Goal: Book appointment/travel/reservation

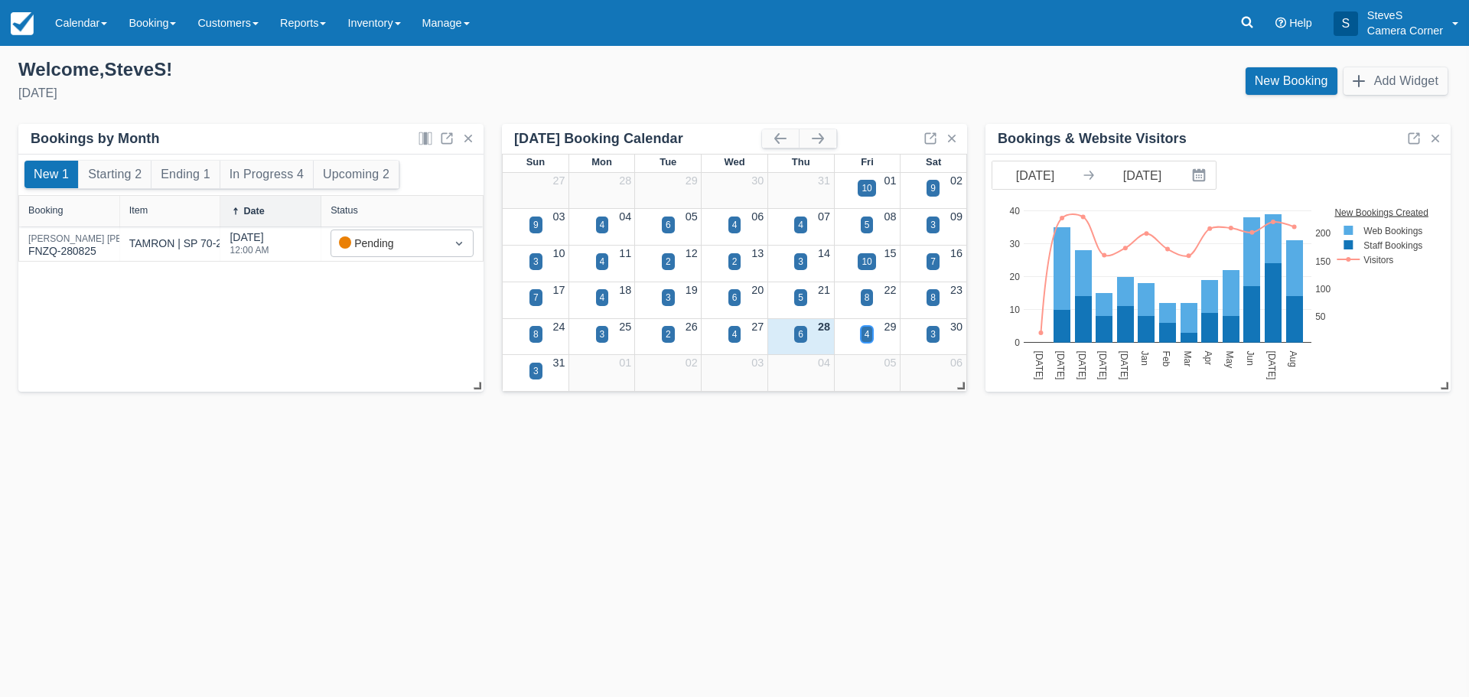
click at [871, 326] on div "4" at bounding box center [867, 334] width 13 height 17
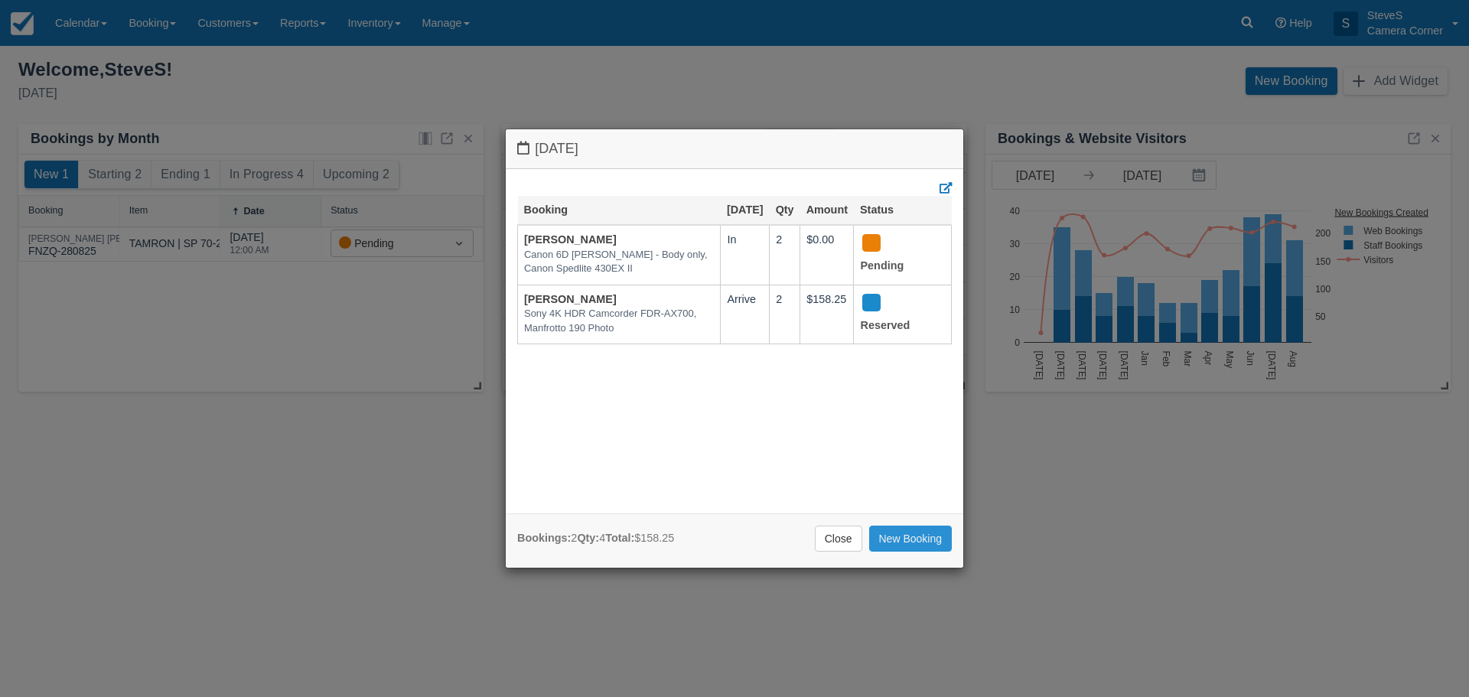
drag, startPoint x: 917, startPoint y: 549, endPoint x: 906, endPoint y: 533, distance: 18.7
click at [917, 548] on link "New Booking" at bounding box center [910, 539] width 83 height 26
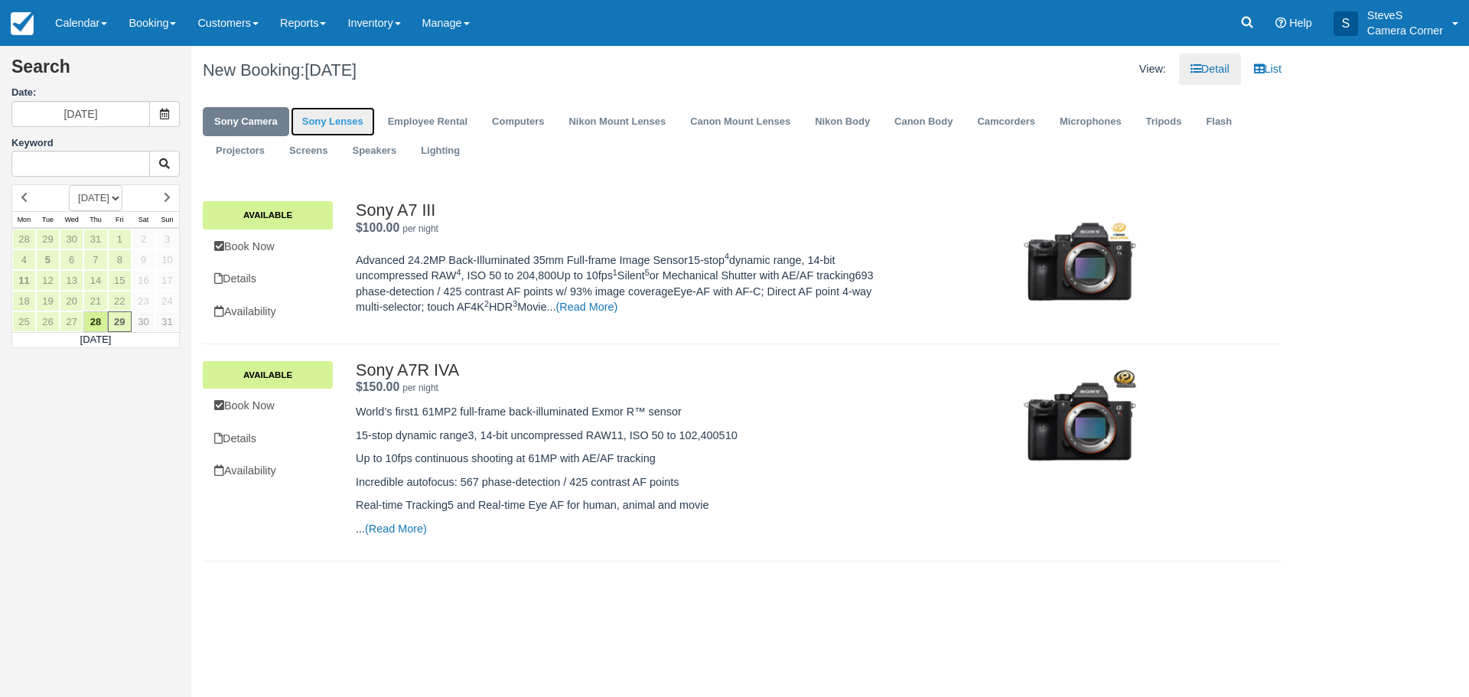
click at [336, 117] on link "Sony Lenses" at bounding box center [333, 122] width 84 height 30
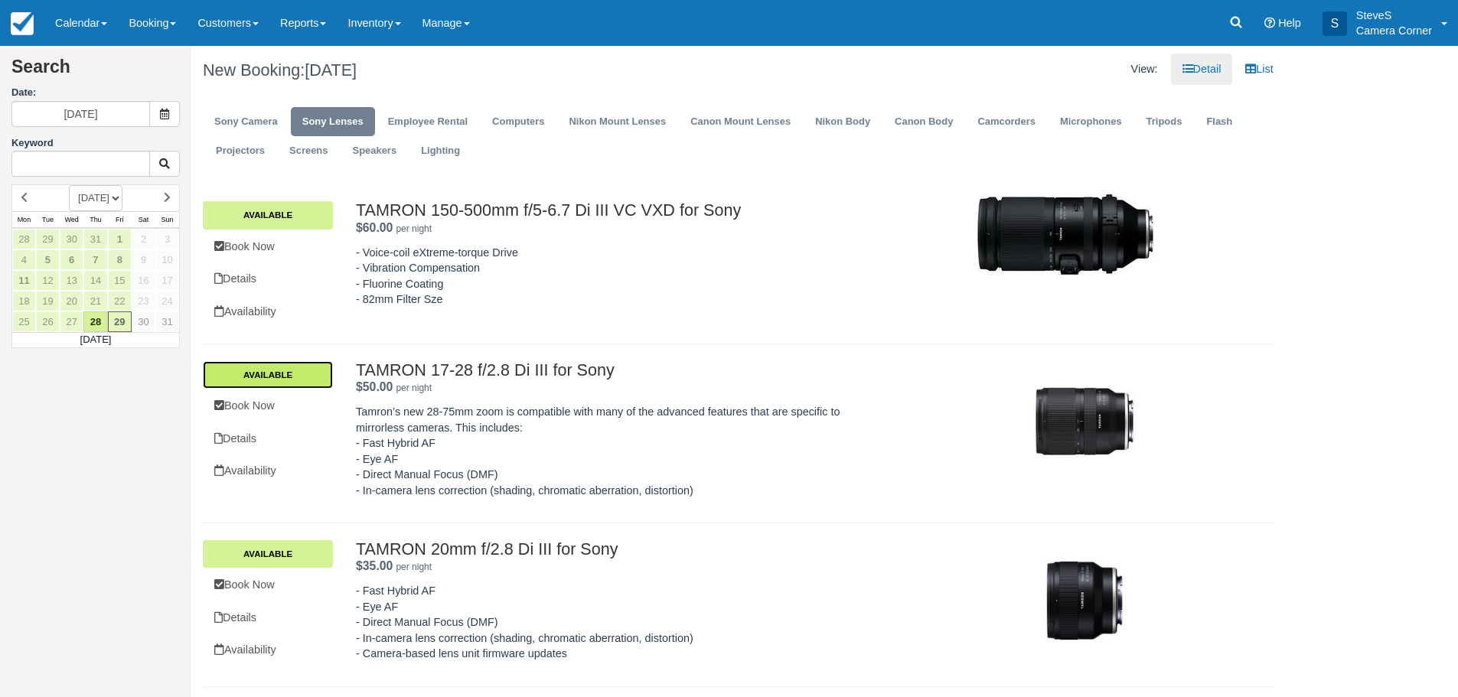
click at [295, 385] on link "Available" at bounding box center [268, 375] width 130 height 28
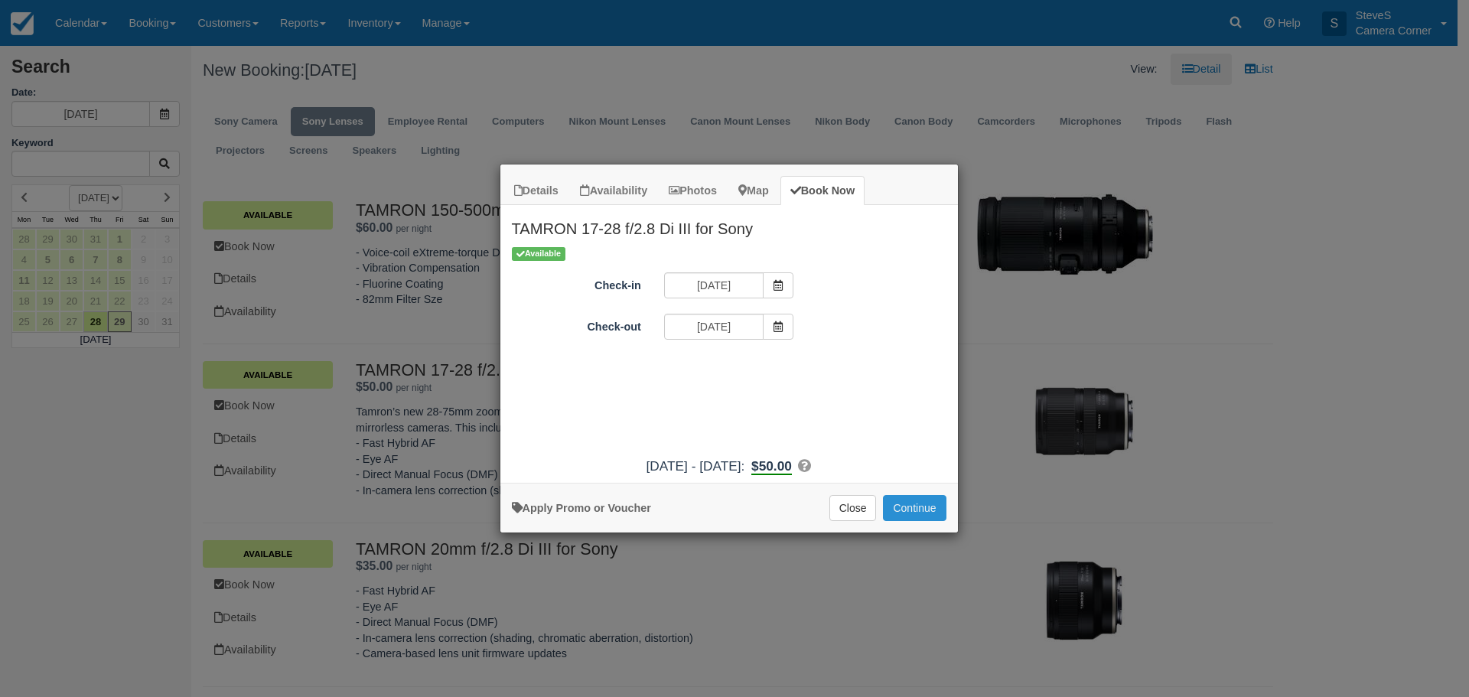
click at [902, 504] on button "Continue" at bounding box center [914, 508] width 63 height 26
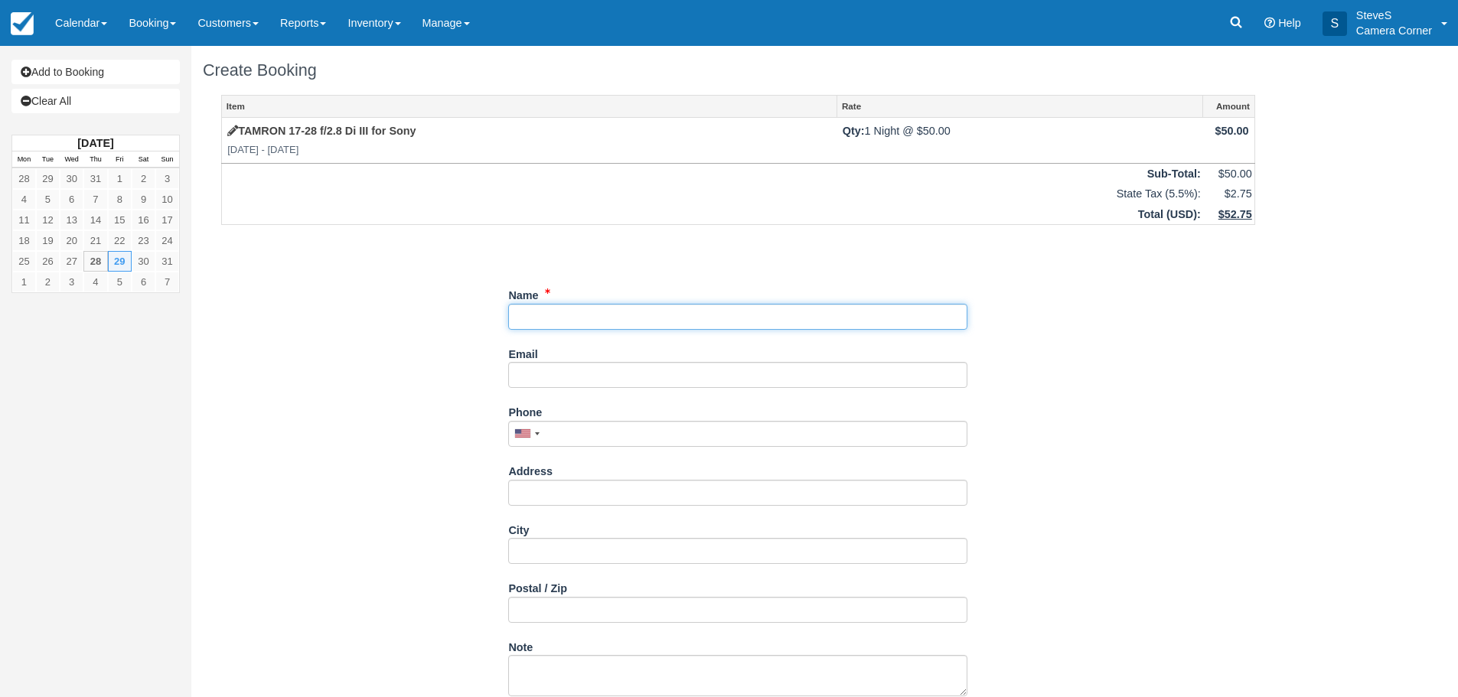
drag, startPoint x: 623, startPoint y: 319, endPoint x: 613, endPoint y: 339, distance: 22.2
click at [618, 332] on div "Name" at bounding box center [737, 311] width 459 height 59
type input "m"
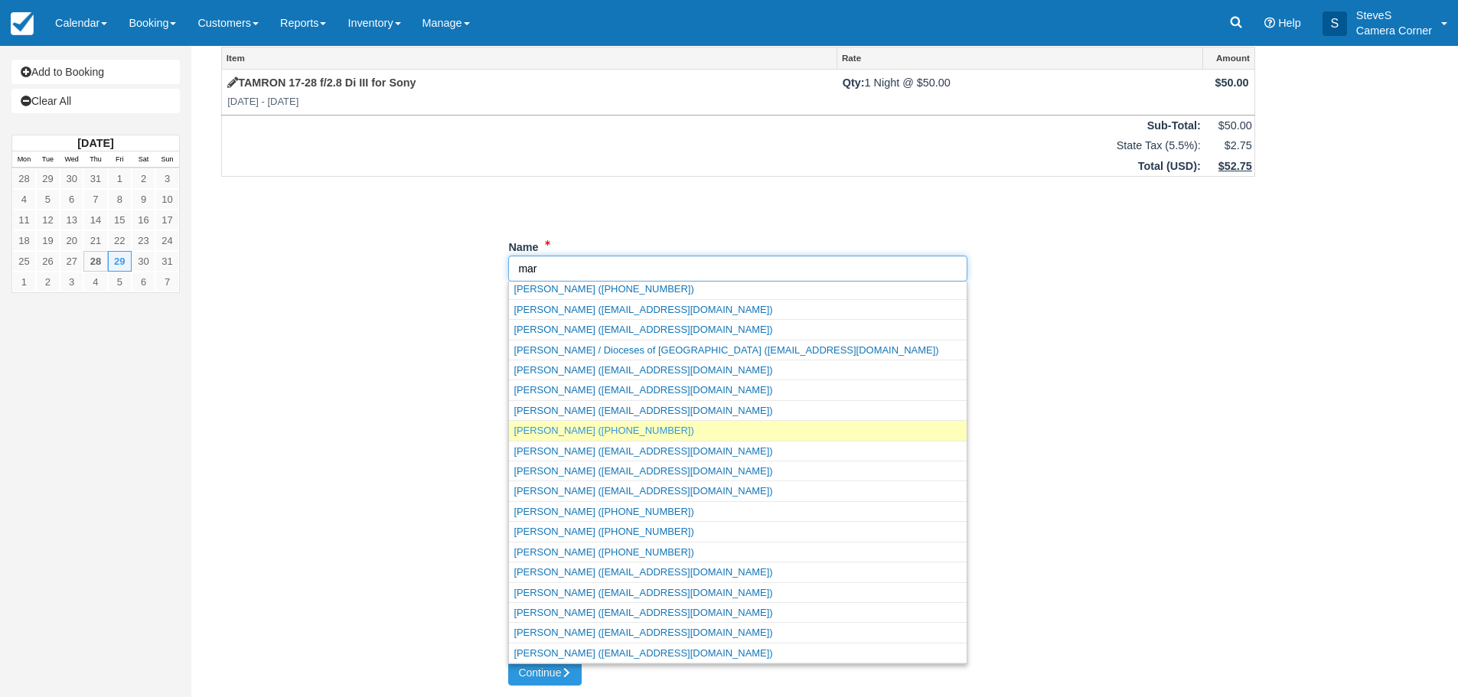
scroll to position [100, 0]
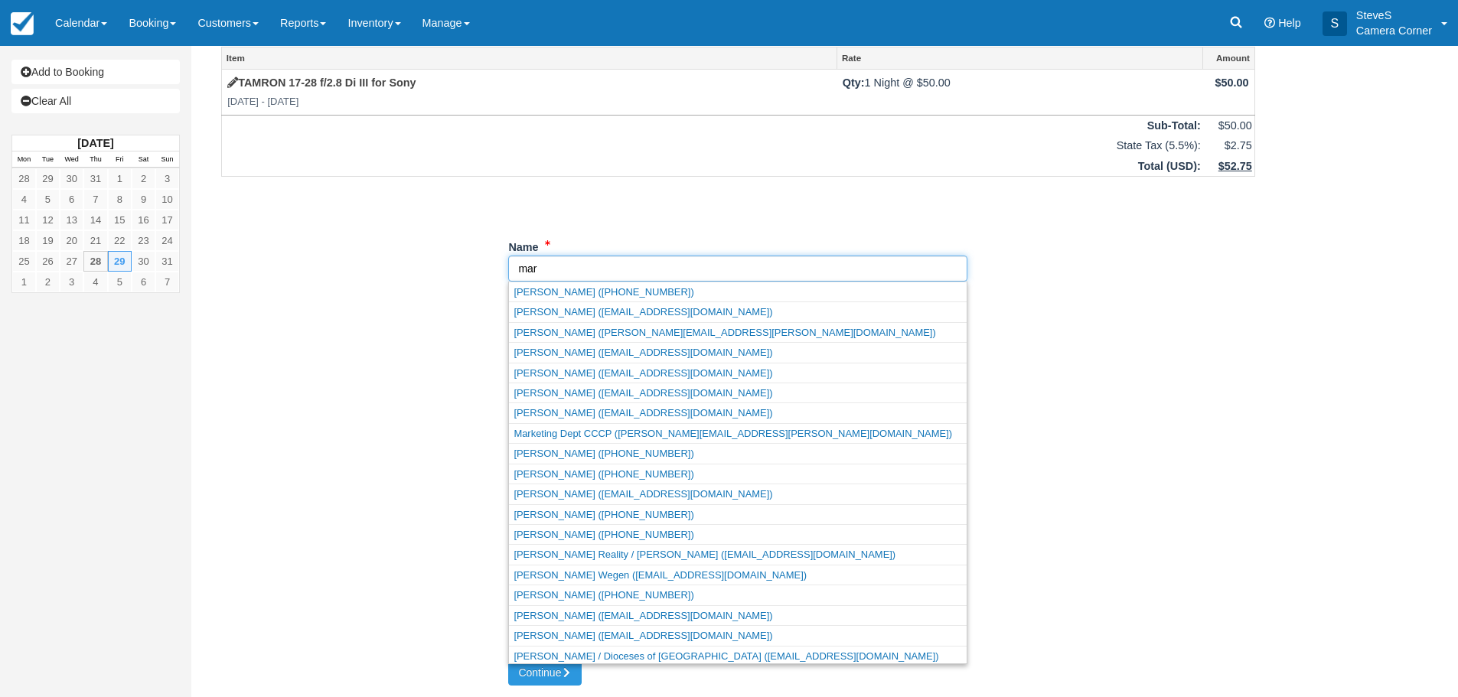
click at [543, 268] on input "Name" at bounding box center [737, 269] width 459 height 26
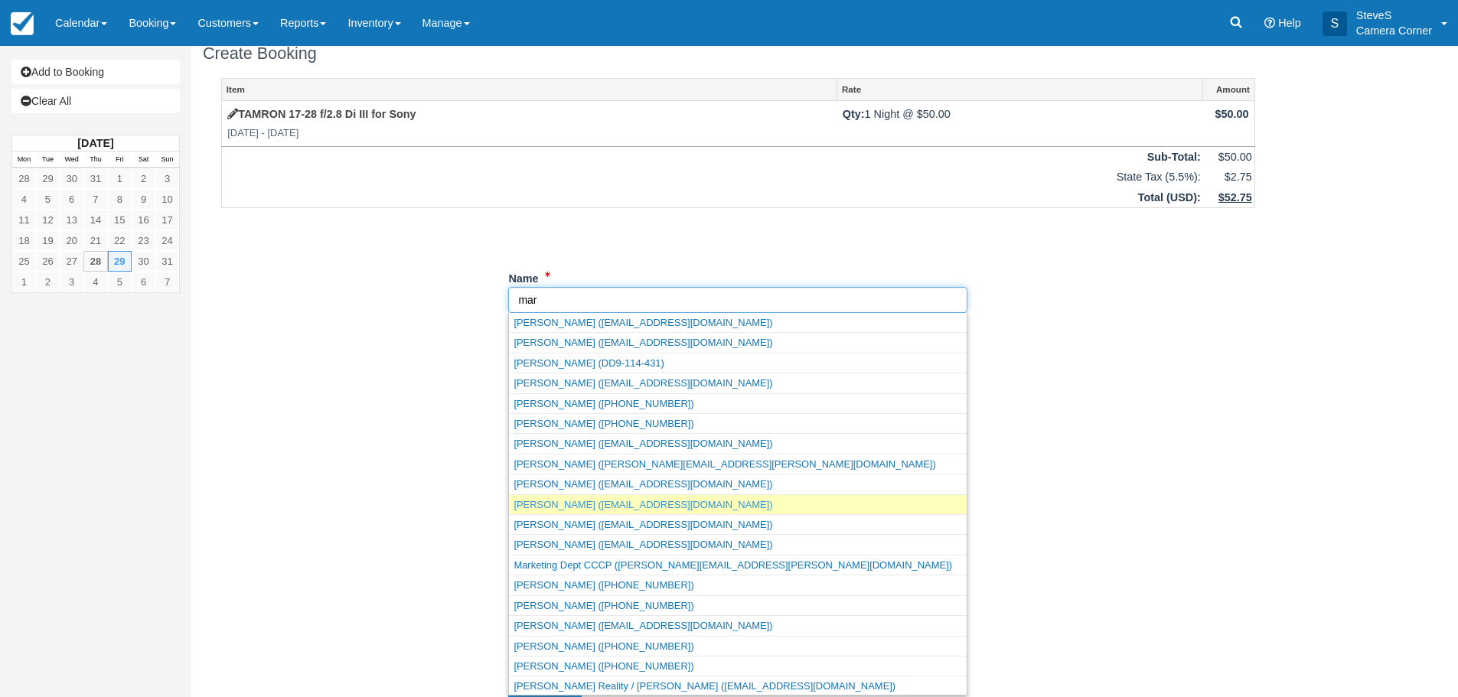
scroll to position [0, 0]
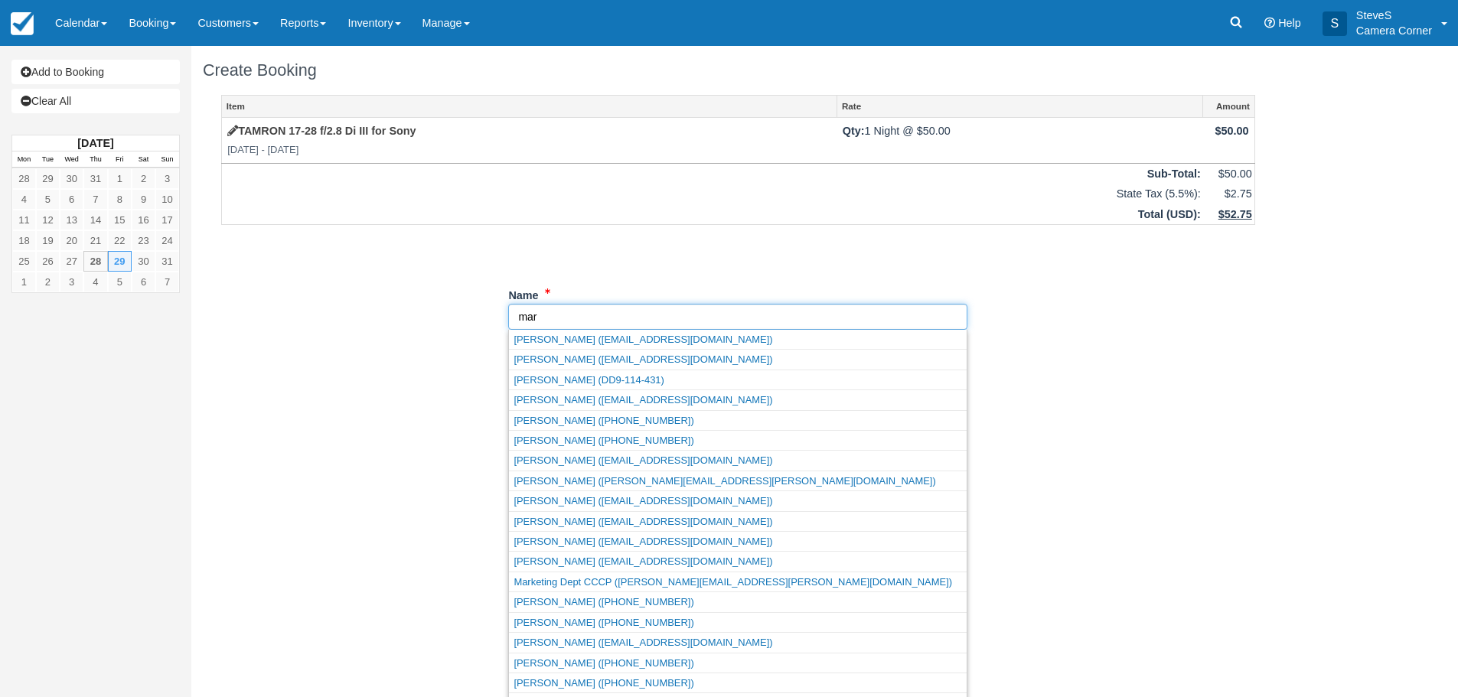
drag, startPoint x: 566, startPoint y: 308, endPoint x: 489, endPoint y: 300, distance: 77.7
click at [453, 301] on div "Item Rate Amount TAMRON 17-28 f/2.8 Di III for Sony Fri Aug 29 2025 - Sat Aug 3…" at bounding box center [738, 402] width 1071 height 614
click at [434, 330] on div "Item Rate Amount TAMRON 17-28 f/2.8 Di III for Sony Fri Aug 29 2025 - Sat Aug 3…" at bounding box center [738, 402] width 1071 height 614
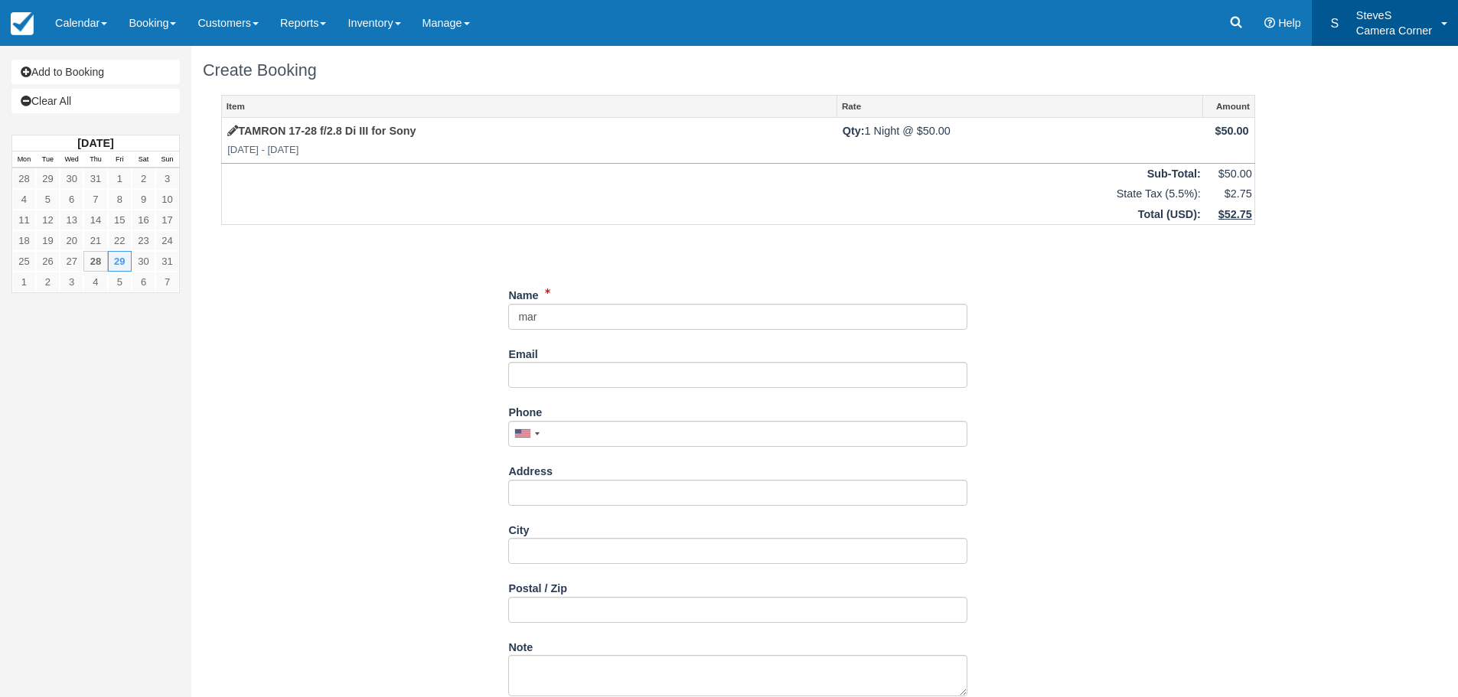
click at [1354, 28] on link "S SteveS Camera Corner" at bounding box center [1385, 23] width 146 height 46
click at [1240, 20] on icon at bounding box center [1235, 22] width 15 height 15
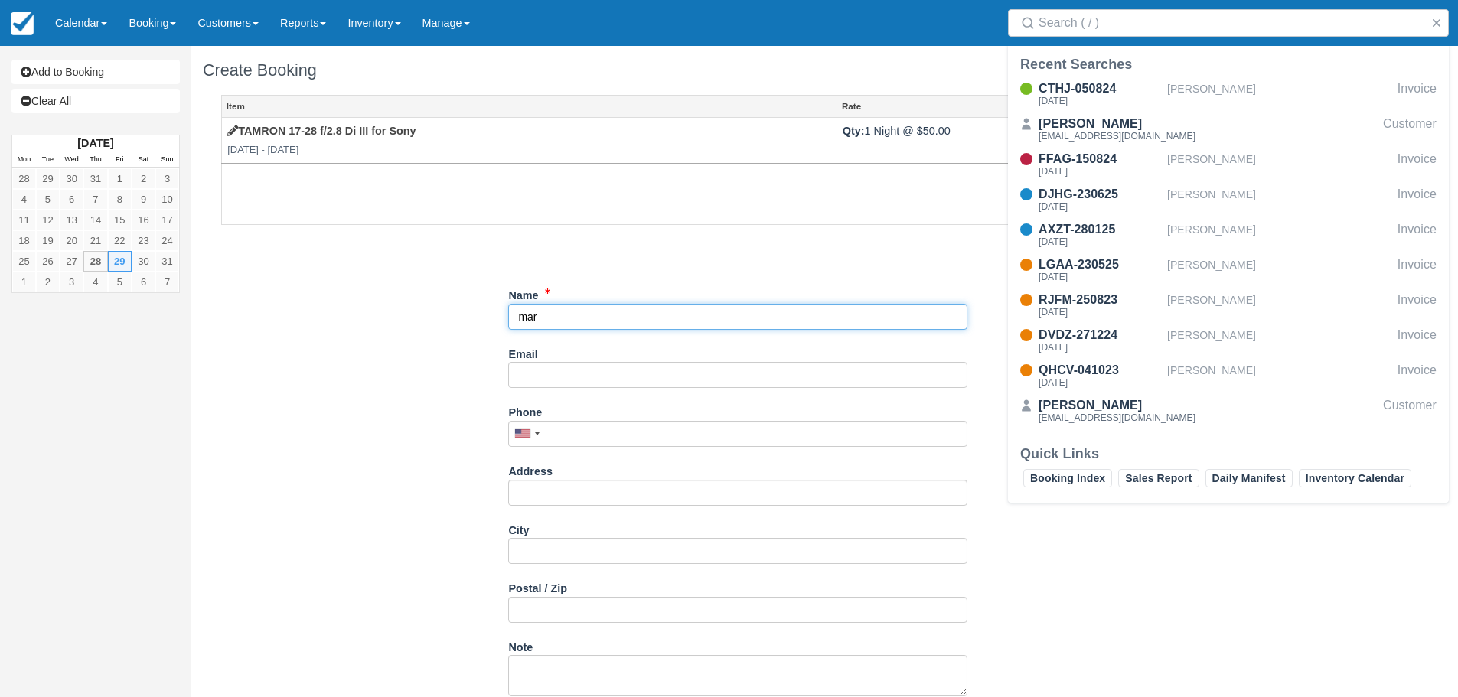
click at [578, 315] on input "Name" at bounding box center [737, 317] width 459 height 26
type input "marvin"
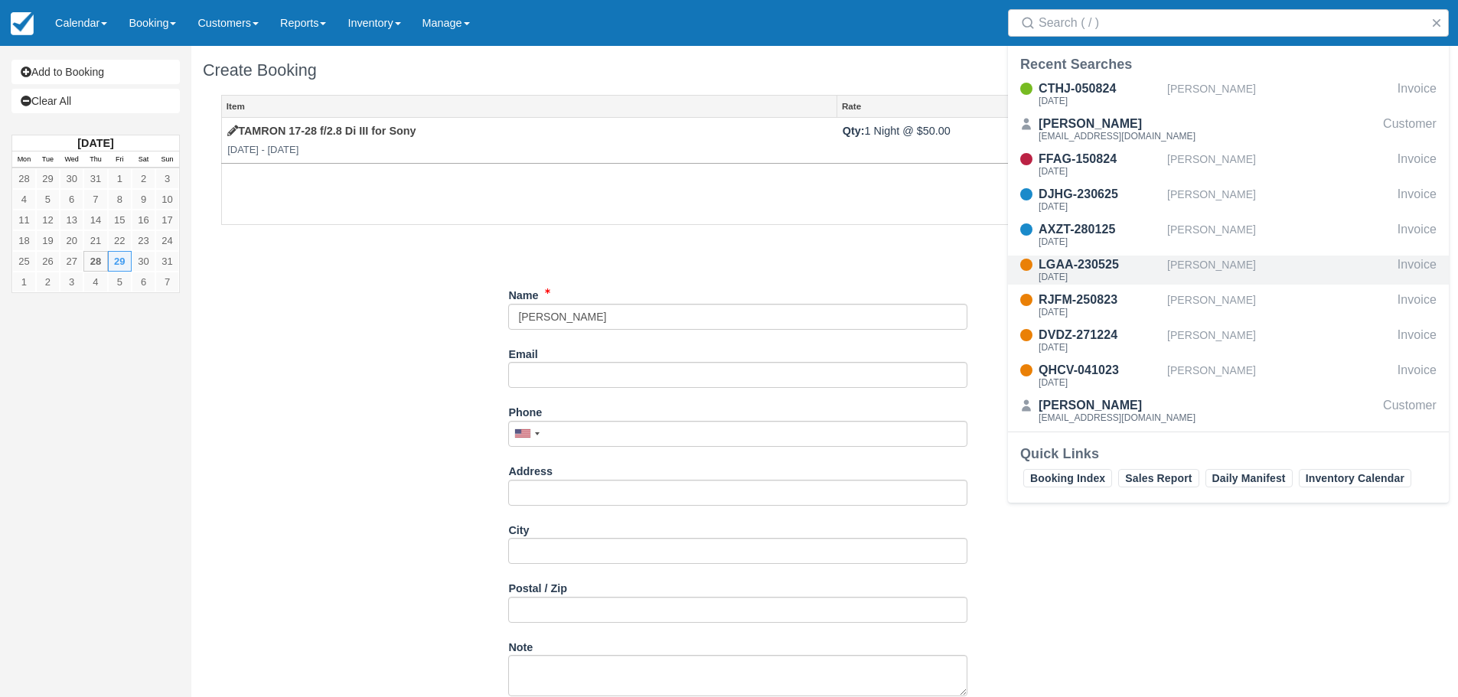
click at [1102, 261] on div "LGAA-230525" at bounding box center [1099, 265] width 122 height 18
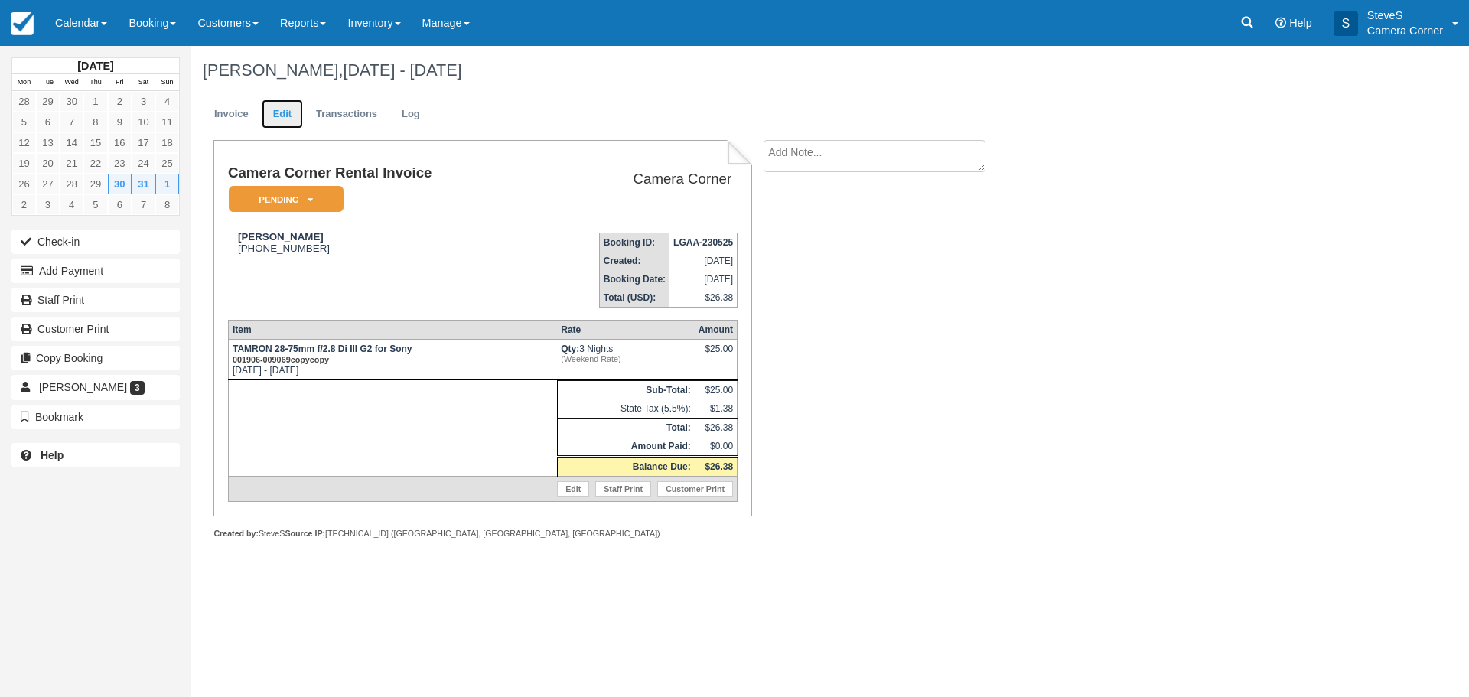
click at [269, 107] on link "Edit" at bounding box center [282, 114] width 41 height 30
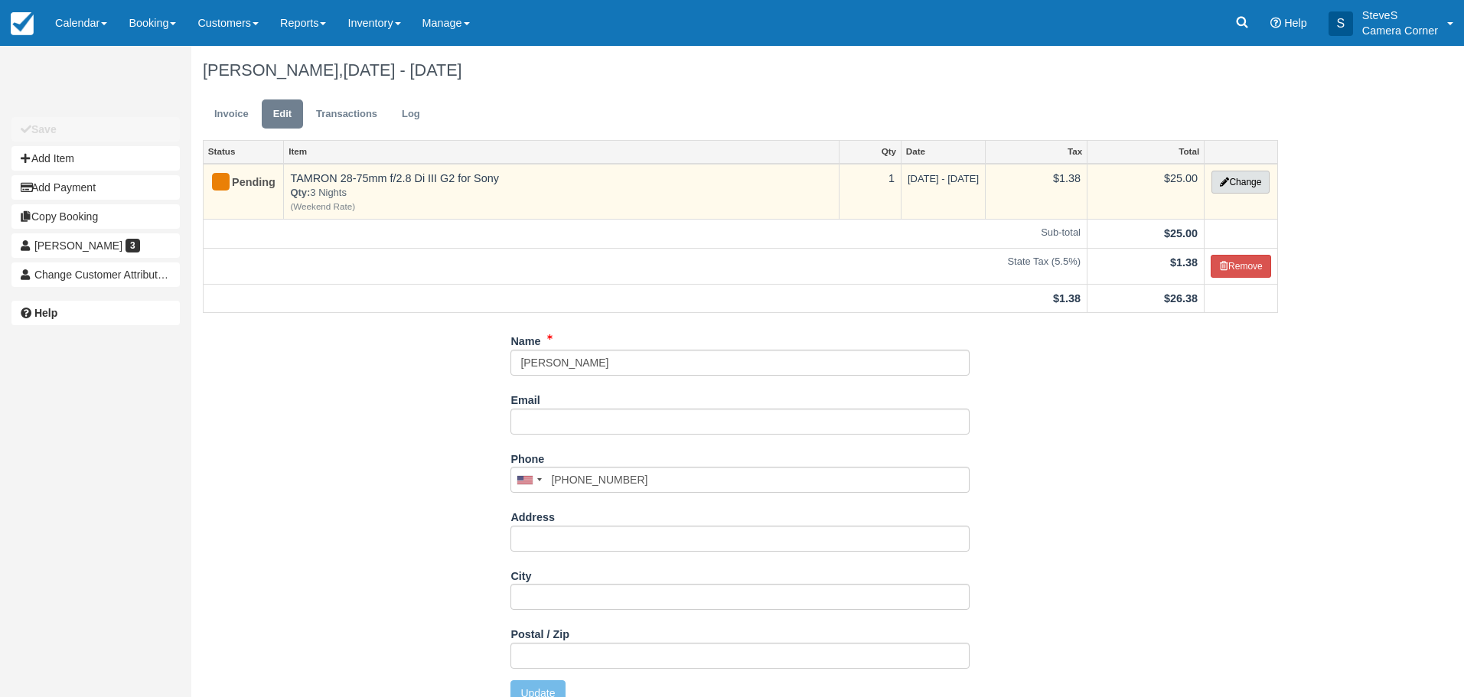
click at [1238, 179] on button "Change" at bounding box center [1240, 182] width 58 height 23
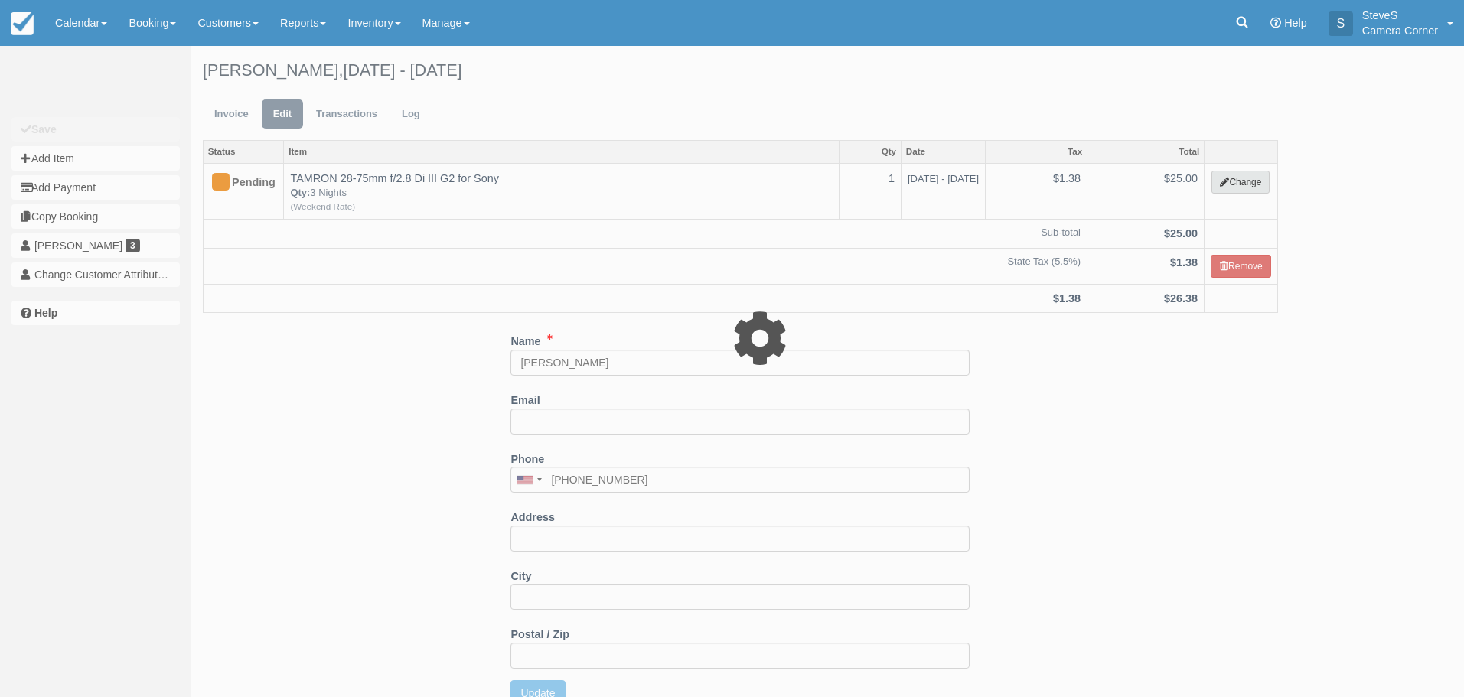
select select "19"
type input "25.00"
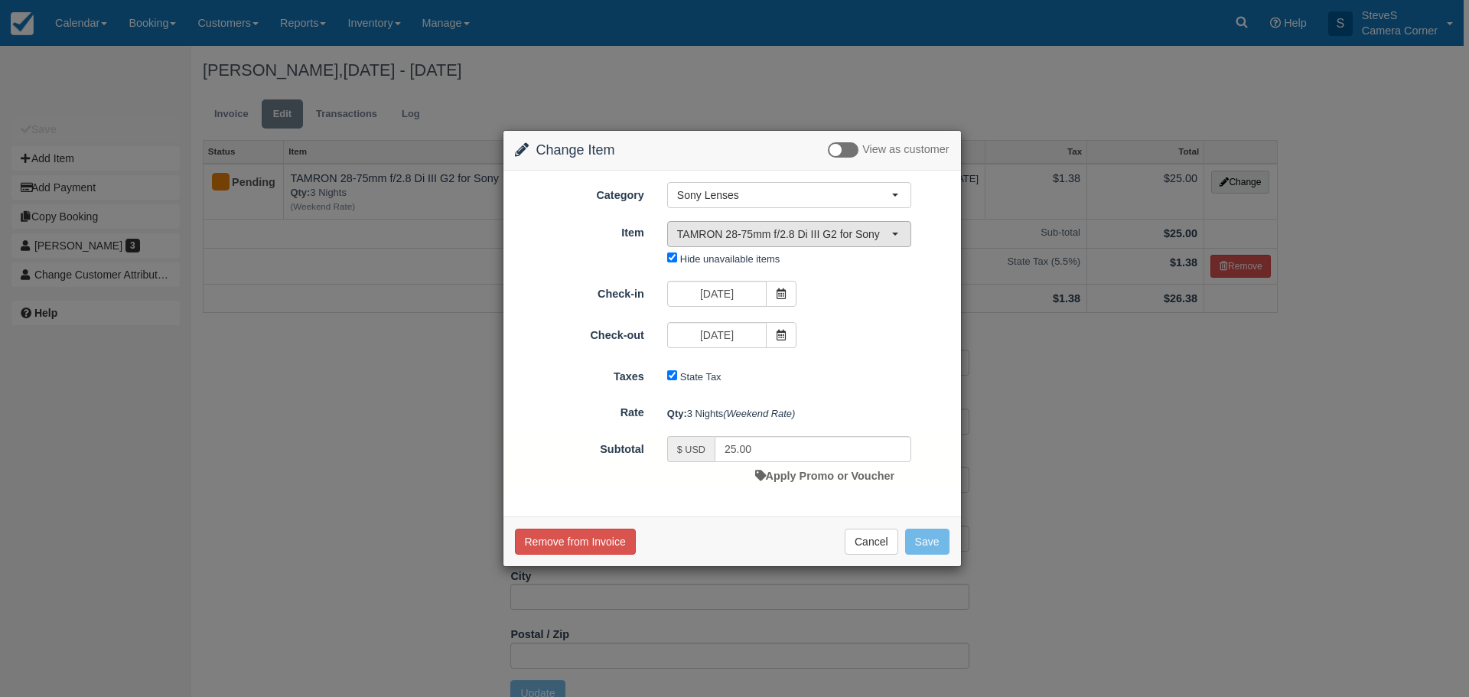
click at [765, 233] on span "TAMRON 28-75mm f/2.8 Di III G2 for Sony" at bounding box center [784, 234] width 214 height 15
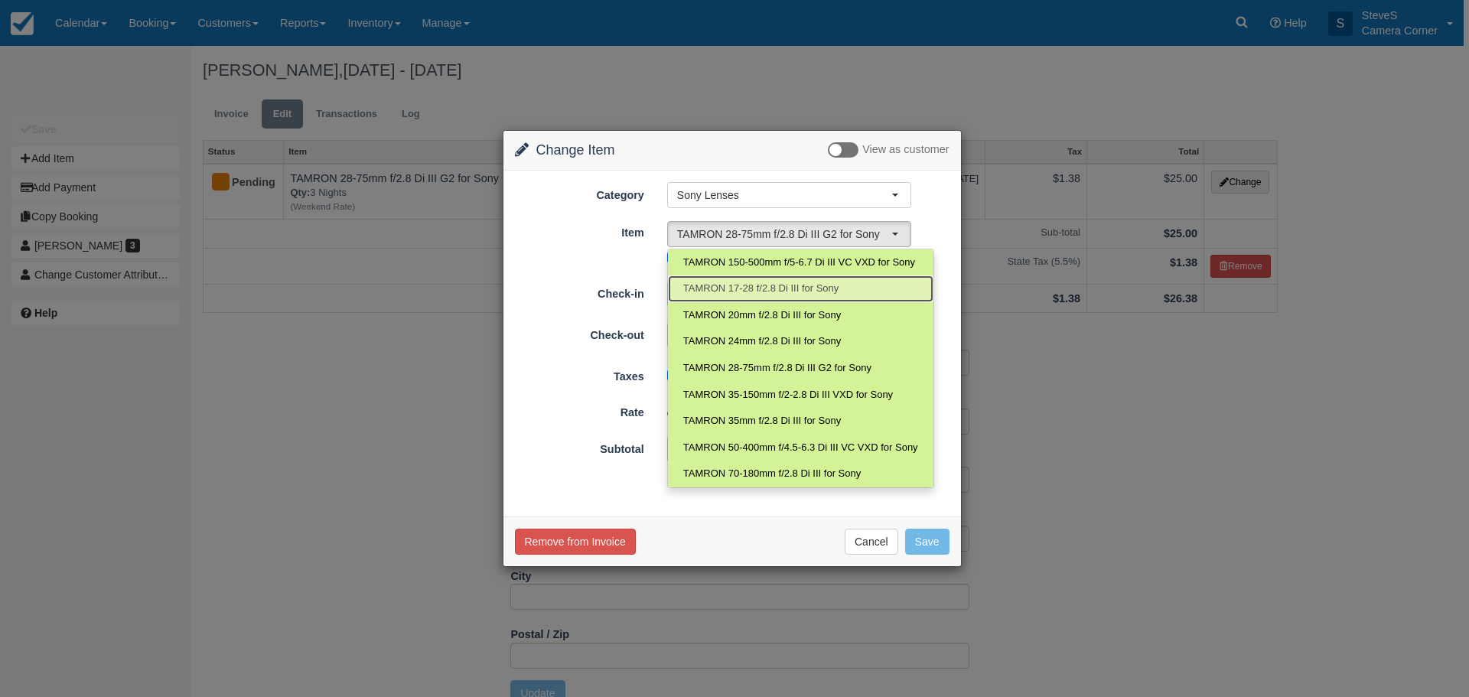
click at [759, 285] on span "TAMRON 17-28 f/2.8 Di III for Sony" at bounding box center [761, 289] width 156 height 15
select select "159"
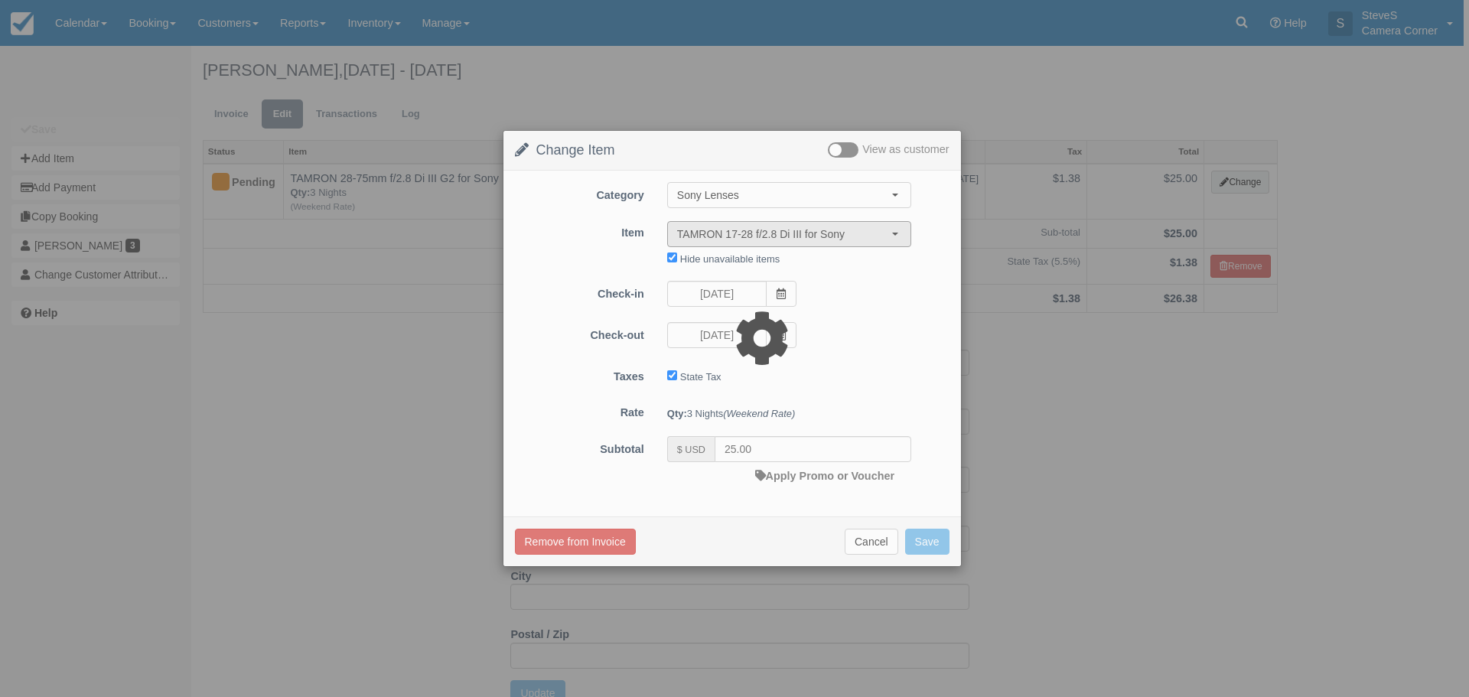
type input "50.00"
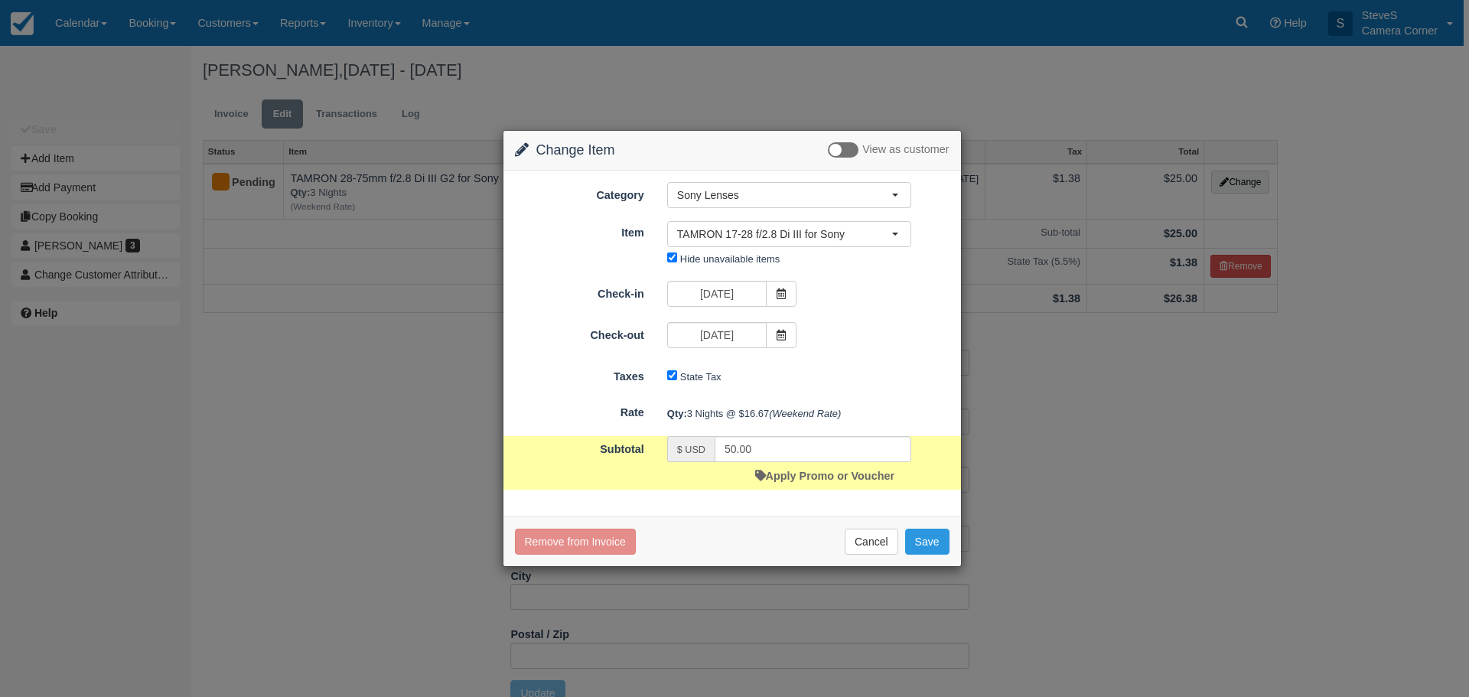
click at [781, 292] on icon at bounding box center [781, 293] width 11 height 11
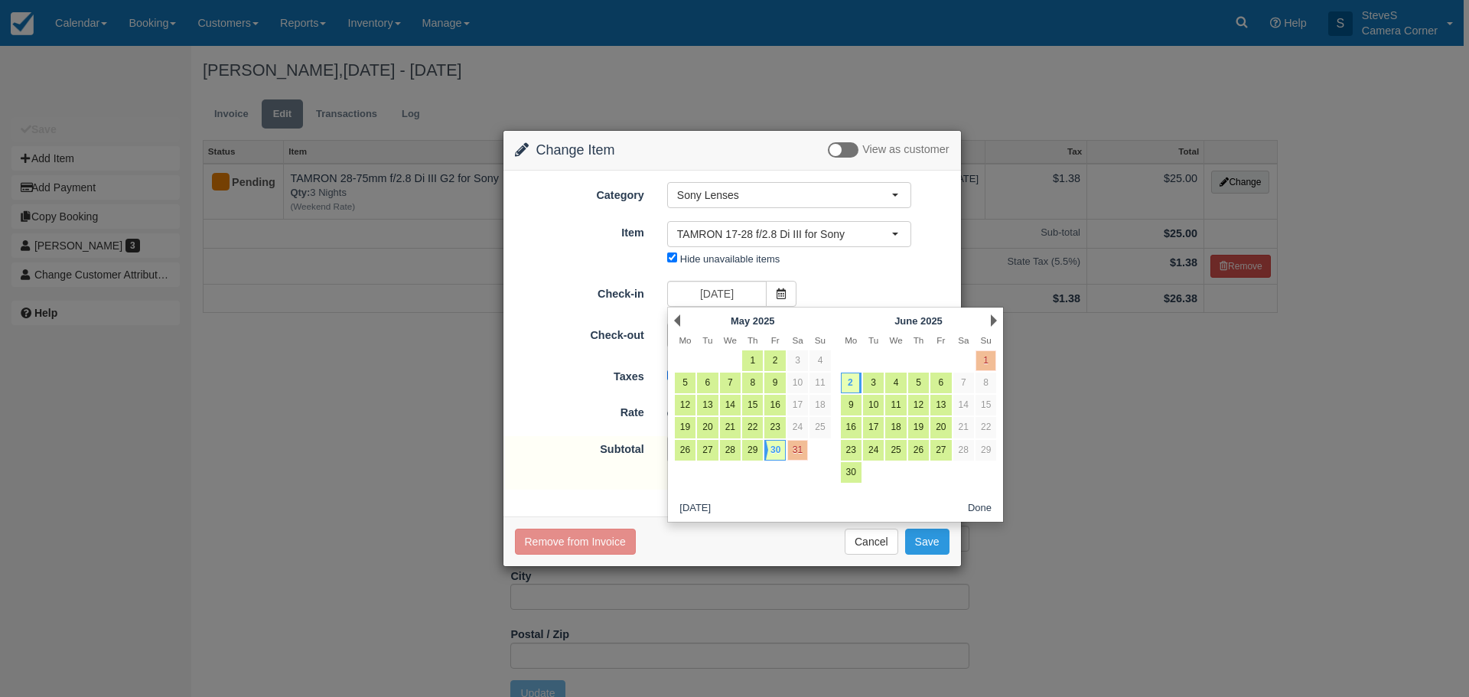
click at [999, 315] on div "Next June 2025" at bounding box center [919, 320] width 166 height 21
click at [994, 318] on link "Next" at bounding box center [994, 321] width 6 height 12
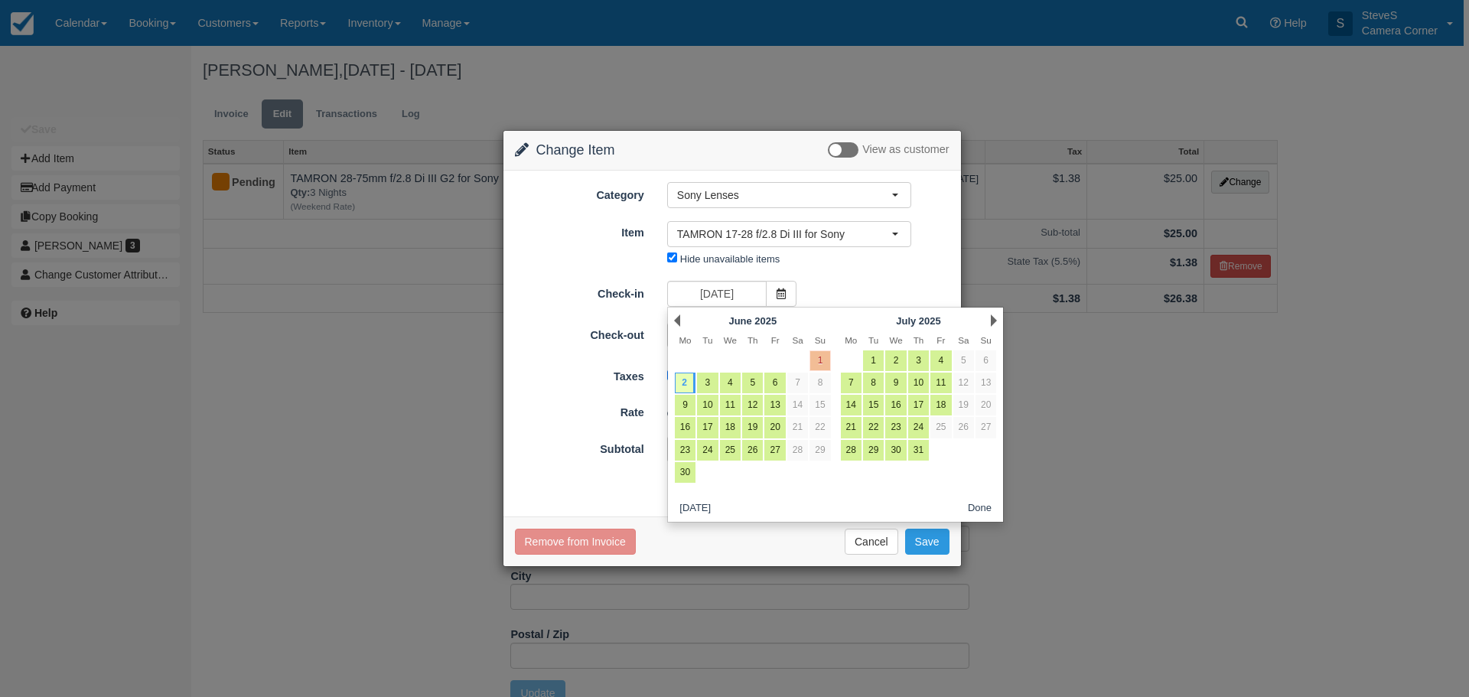
click at [994, 318] on link "Next" at bounding box center [994, 321] width 6 height 12
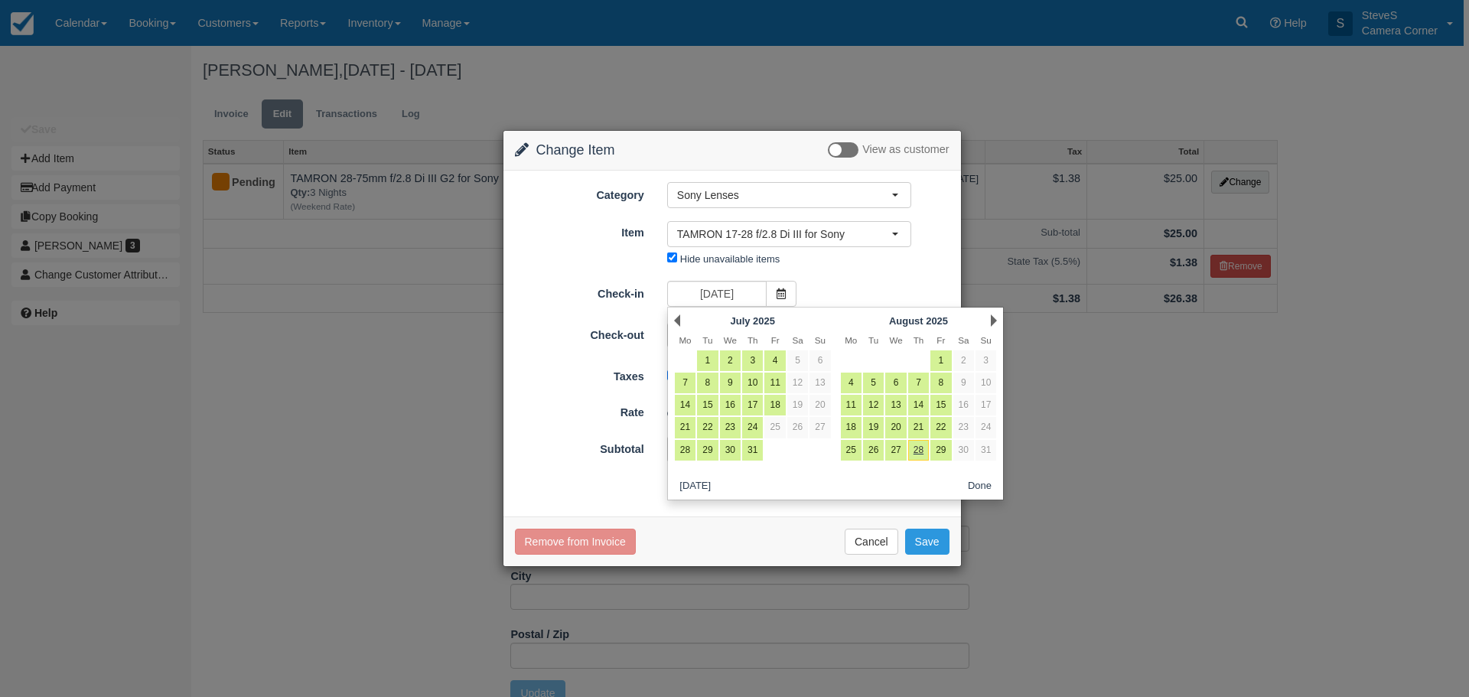
click at [994, 318] on link "Next" at bounding box center [994, 321] width 6 height 12
click at [774, 446] on link "29" at bounding box center [774, 450] width 21 height 21
type input "08/29/25"
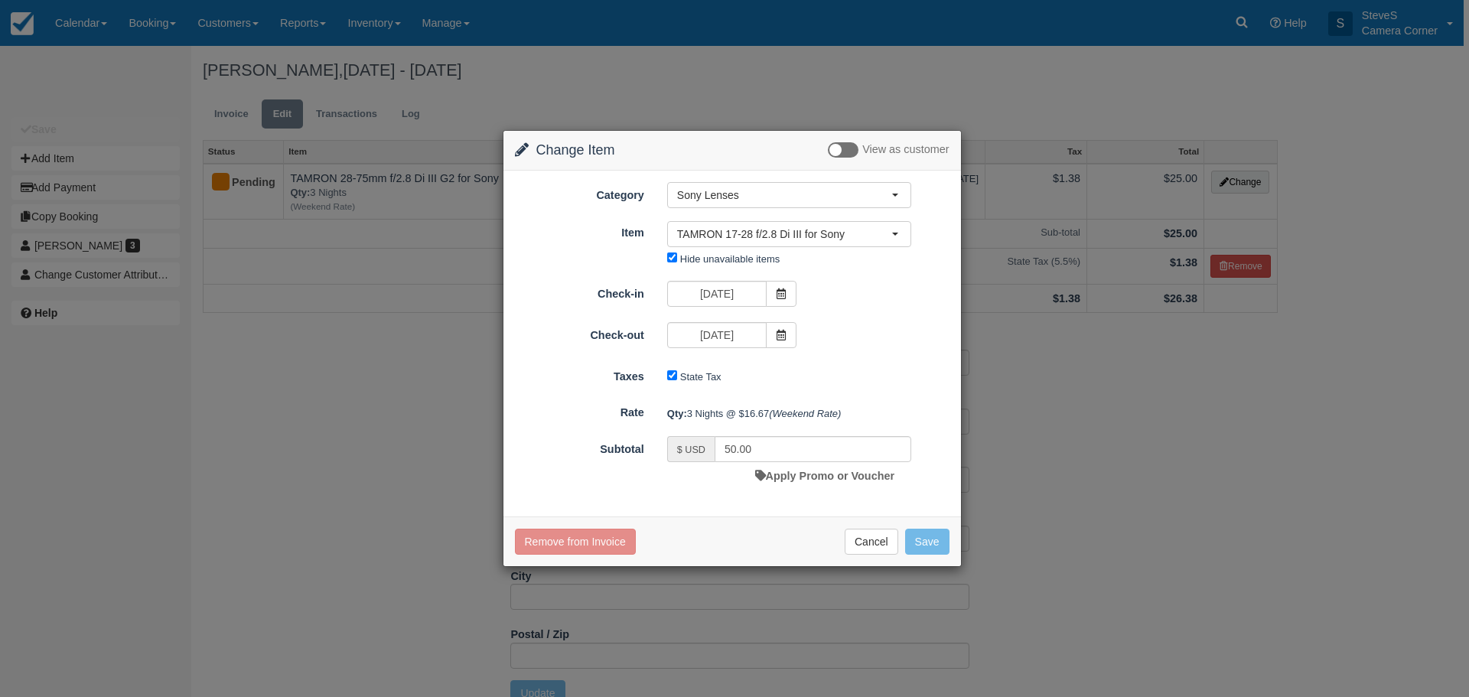
type input "0.00"
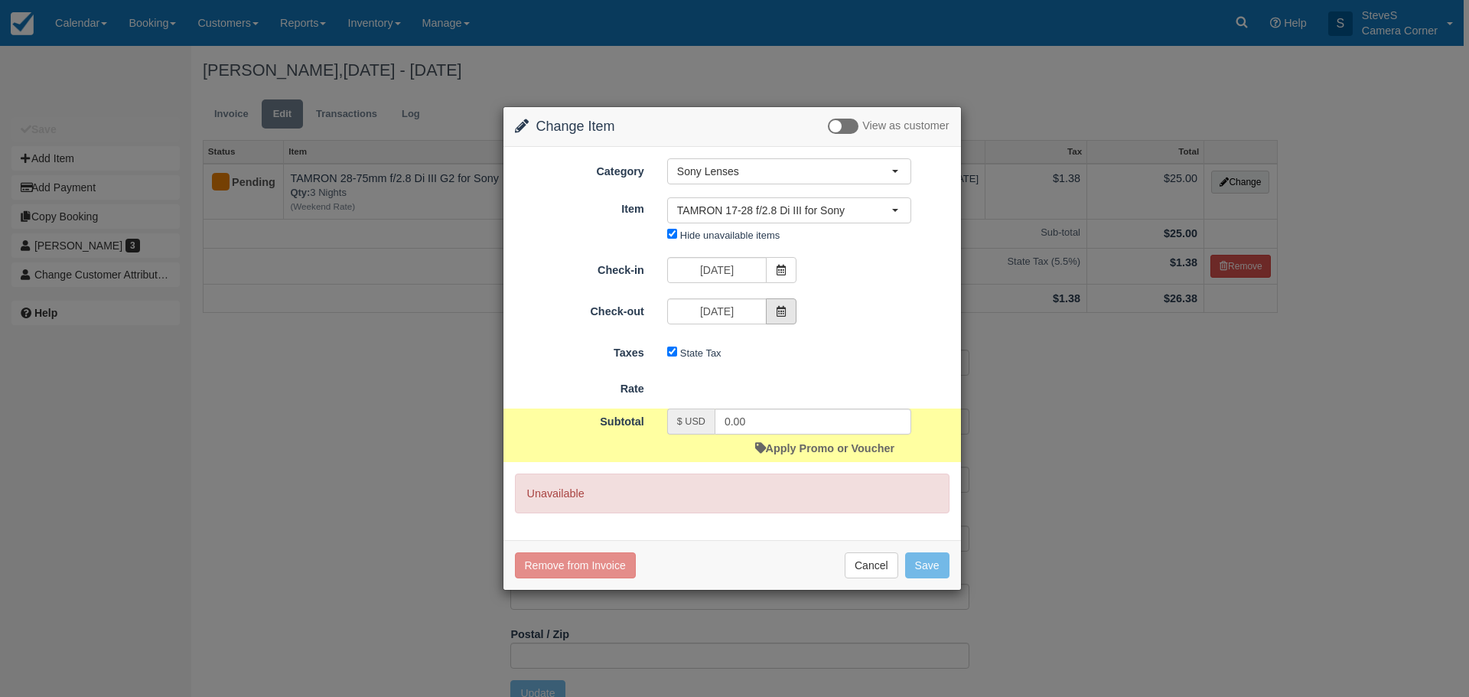
click at [782, 311] on icon at bounding box center [781, 311] width 11 height 11
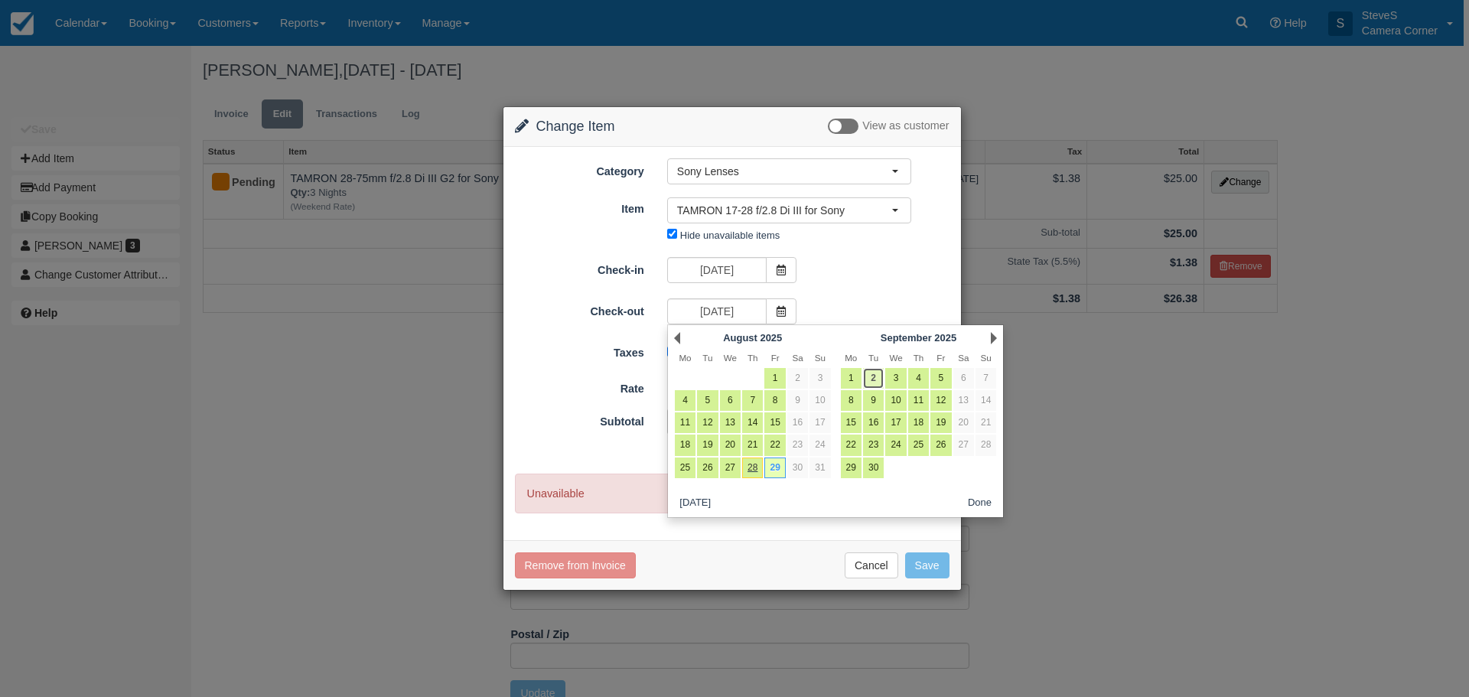
click at [877, 379] on link "2" at bounding box center [873, 378] width 21 height 21
type input "09/02/25"
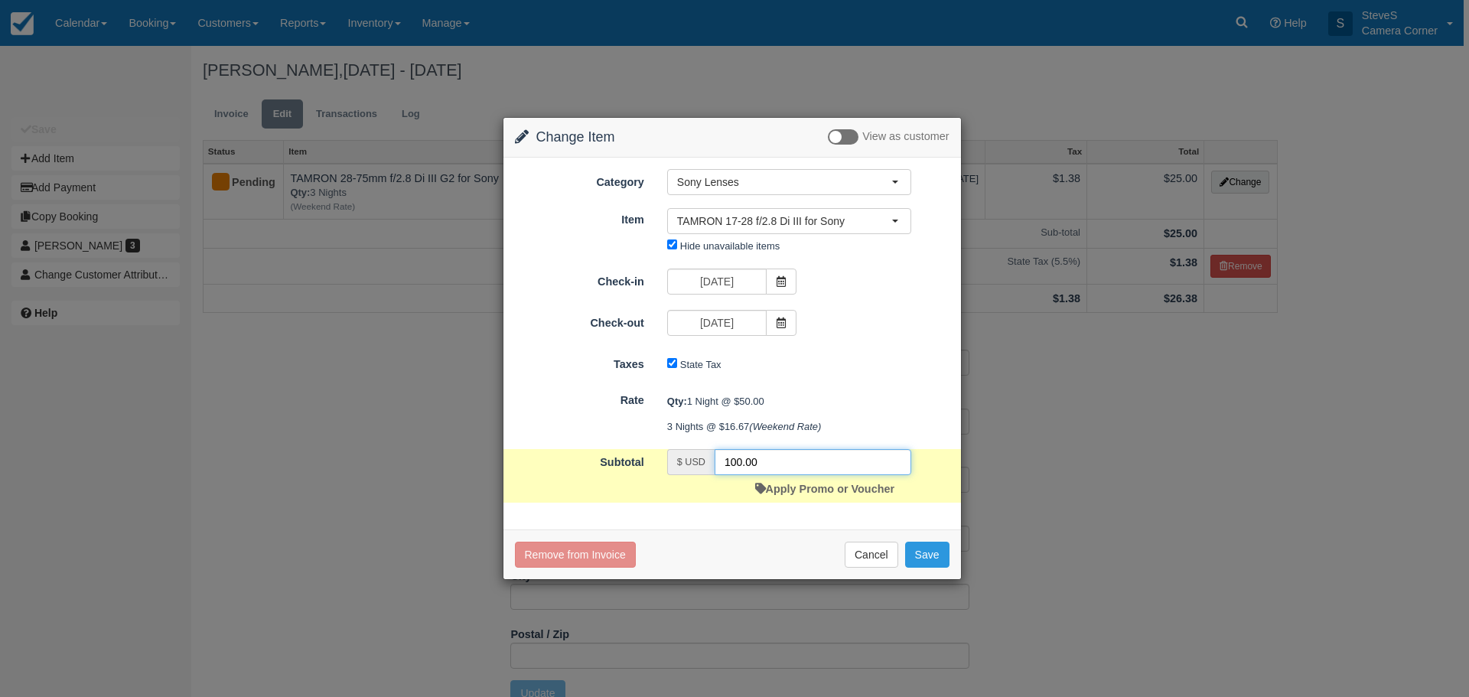
drag, startPoint x: 764, startPoint y: 458, endPoint x: 728, endPoint y: 455, distance: 36.9
click at [728, 455] on input "100.00" at bounding box center [813, 462] width 197 height 26
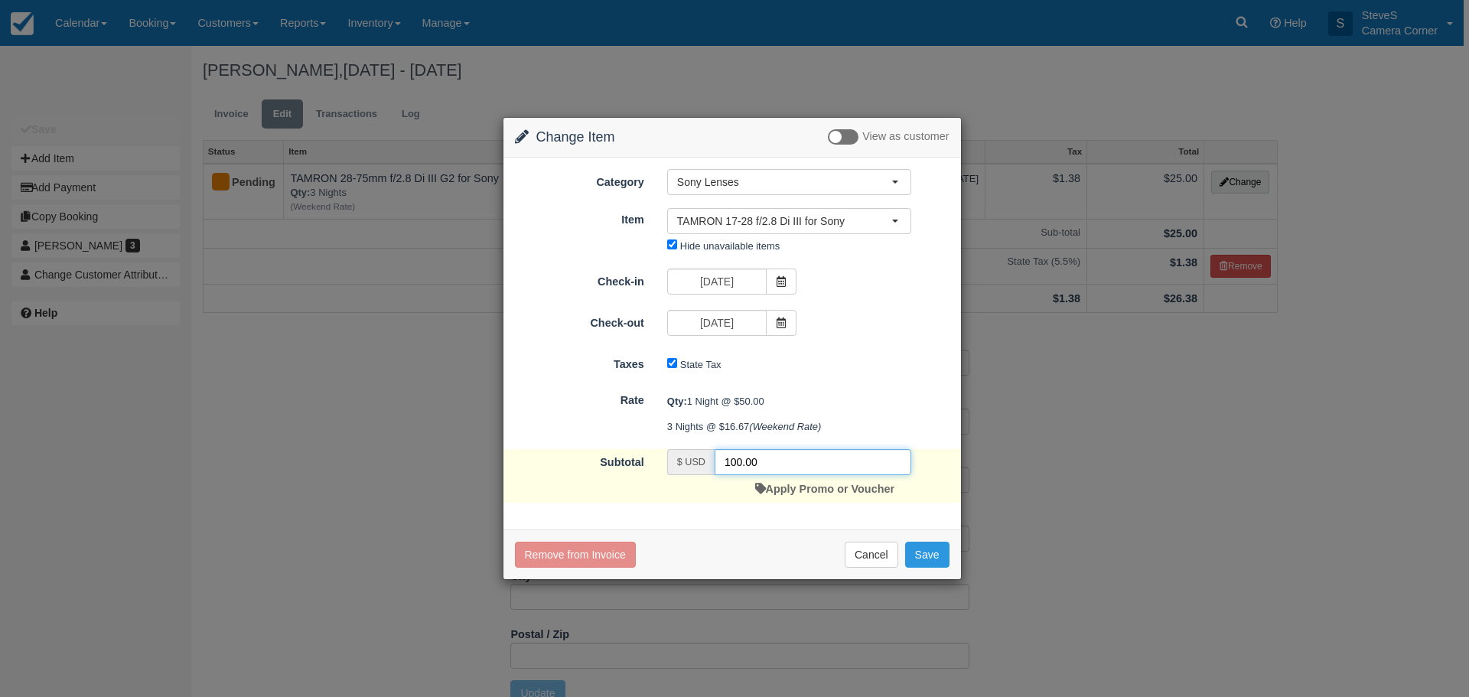
type input "1"
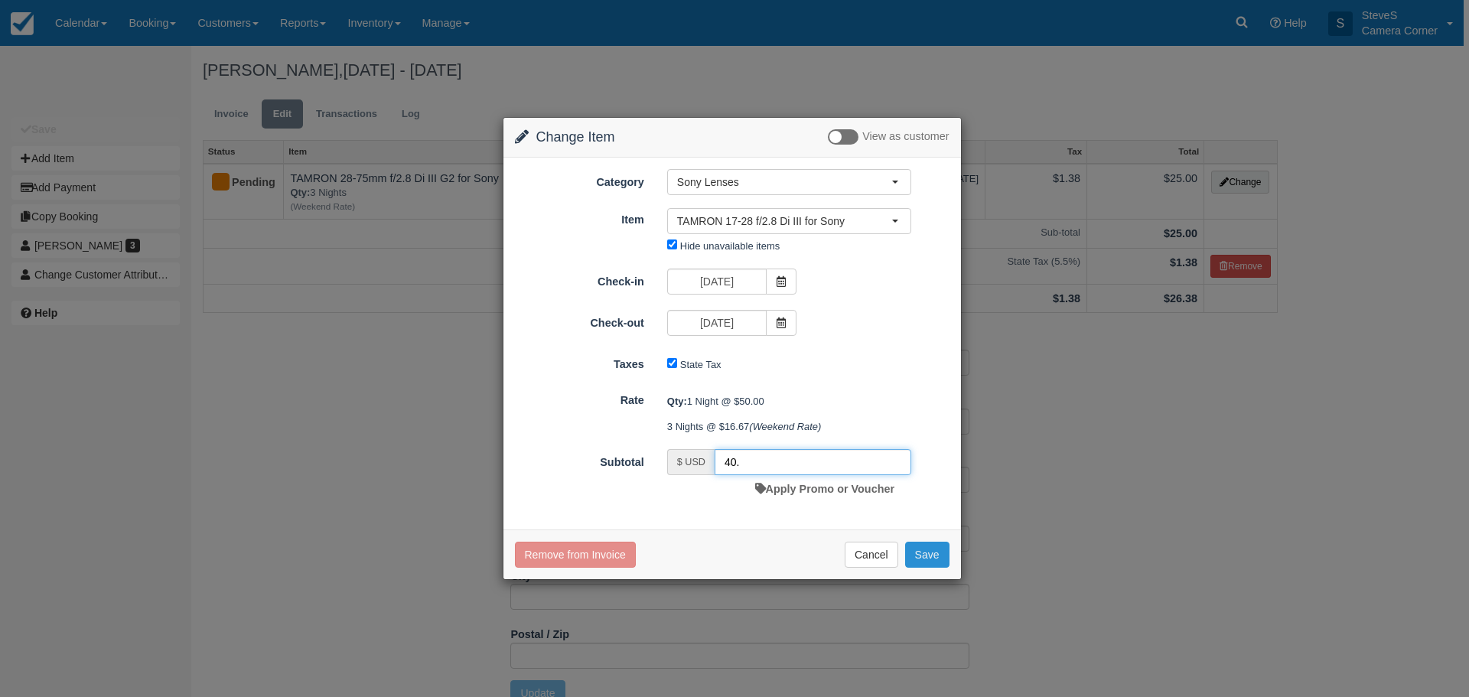
type input "40."
click at [918, 550] on button "Save" at bounding box center [927, 555] width 44 height 26
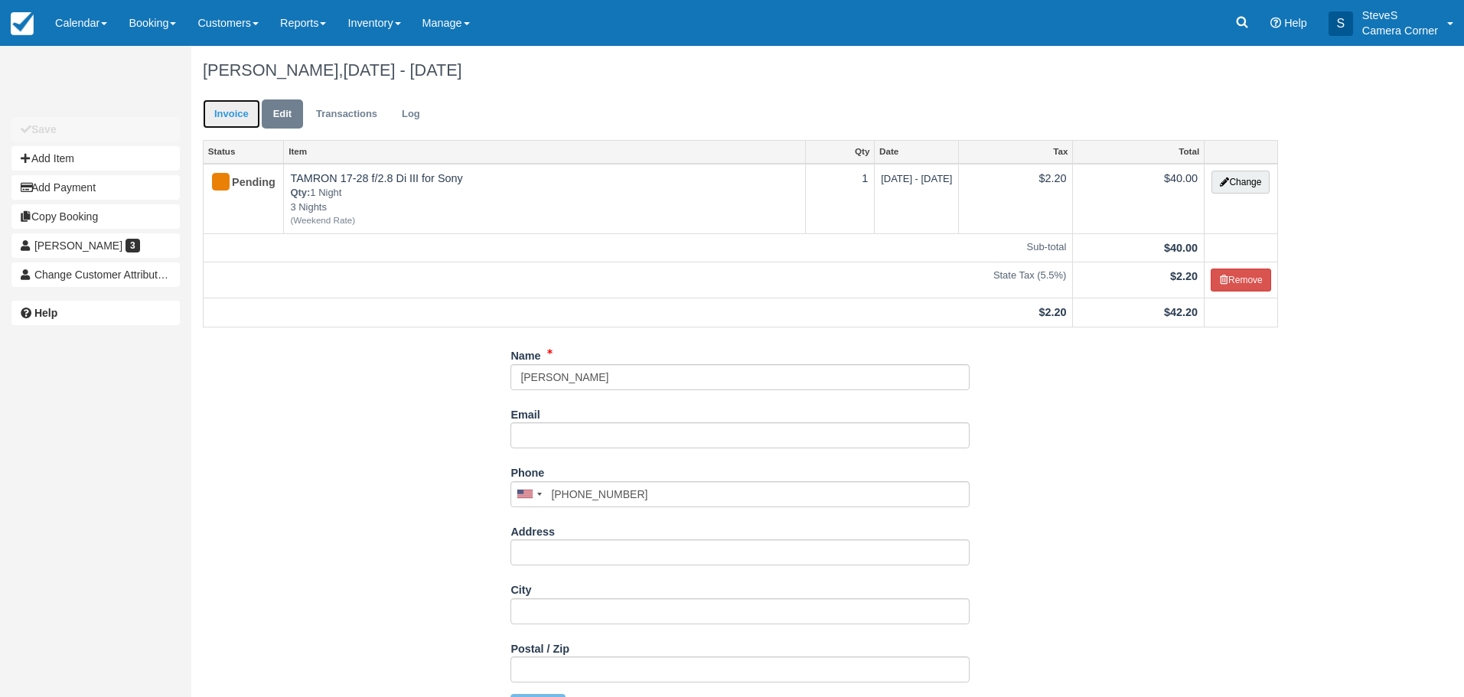
click at [208, 113] on link "Invoice" at bounding box center [231, 114] width 57 height 30
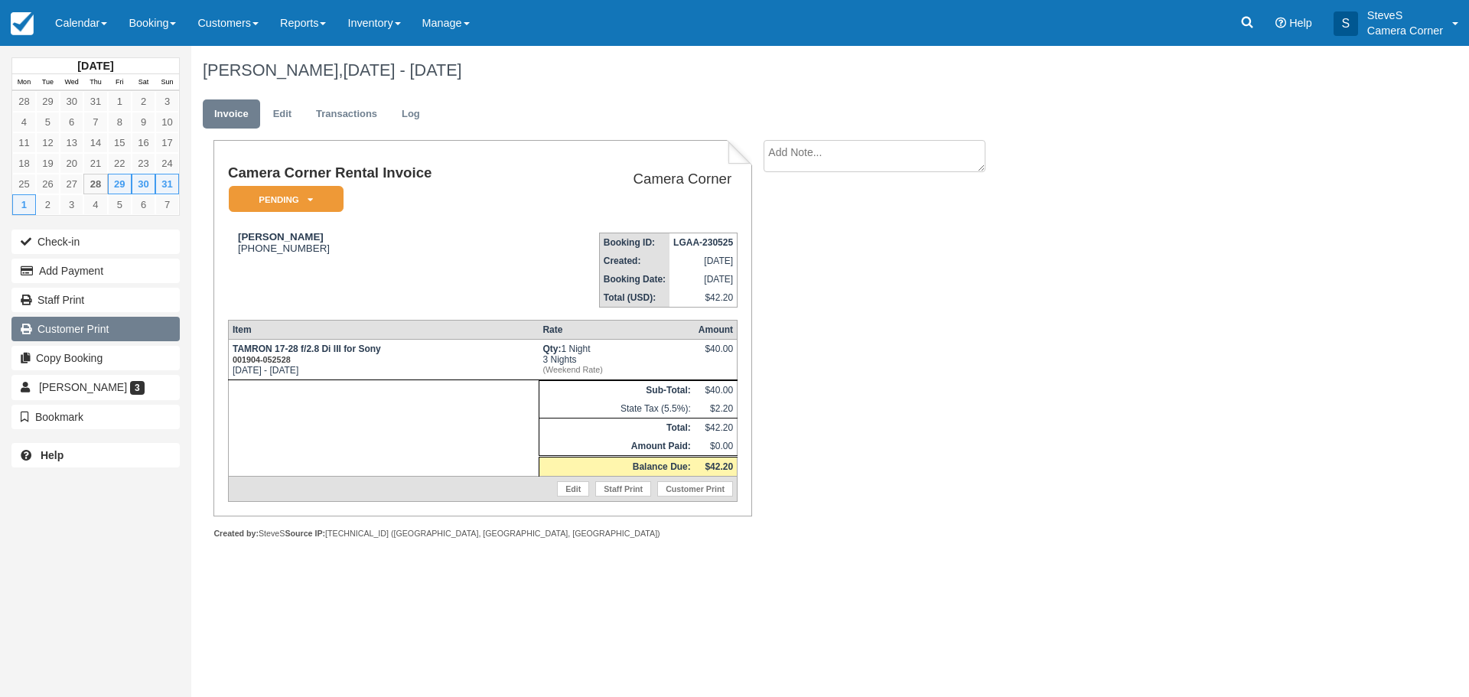
click at [115, 334] on link "Customer Print" at bounding box center [95, 329] width 168 height 24
